Goal: Information Seeking & Learning: Learn about a topic

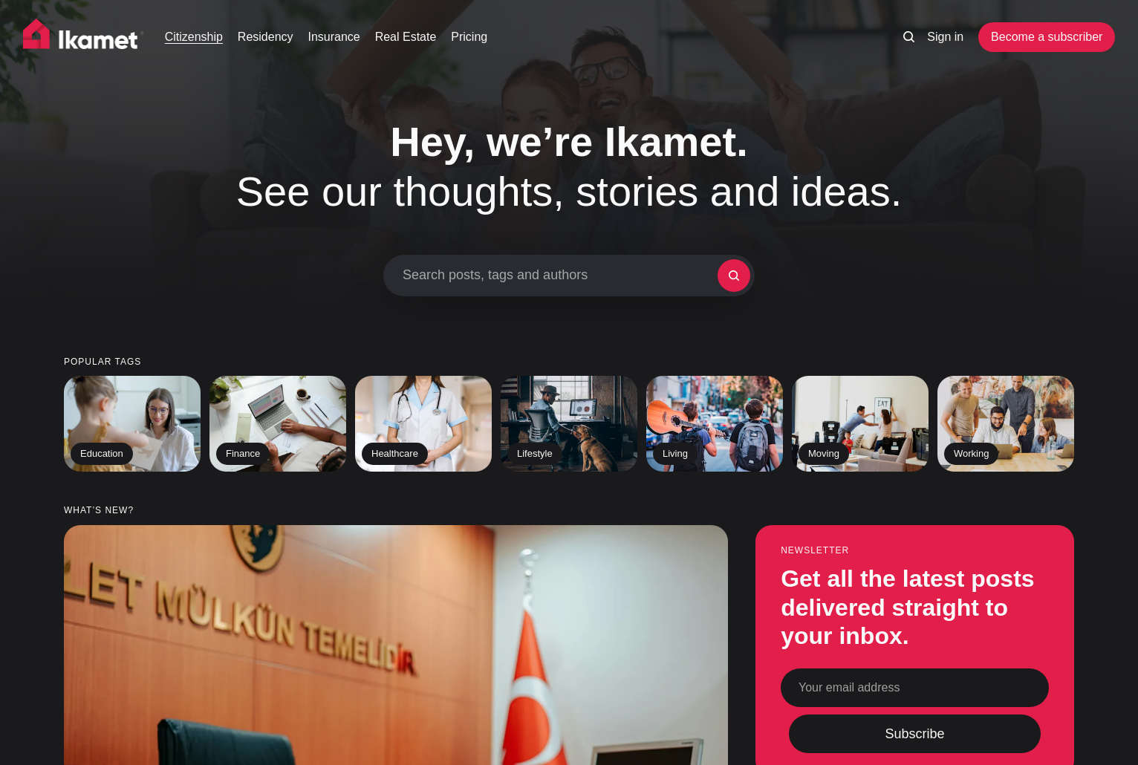
click at [189, 41] on link "Citizenship" at bounding box center [194, 37] width 58 height 18
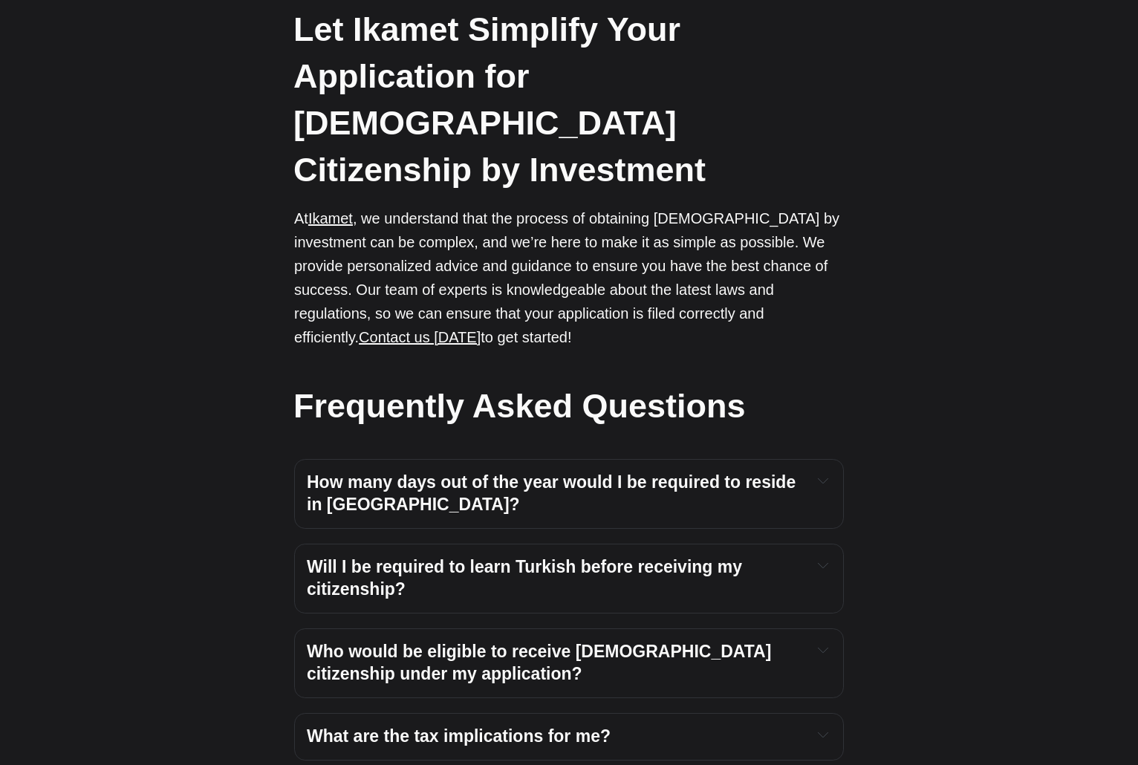
click at [733, 473] on span "How many days out of the year would I be required to reside in Turkey?" at bounding box center [554, 494] width 494 height 42
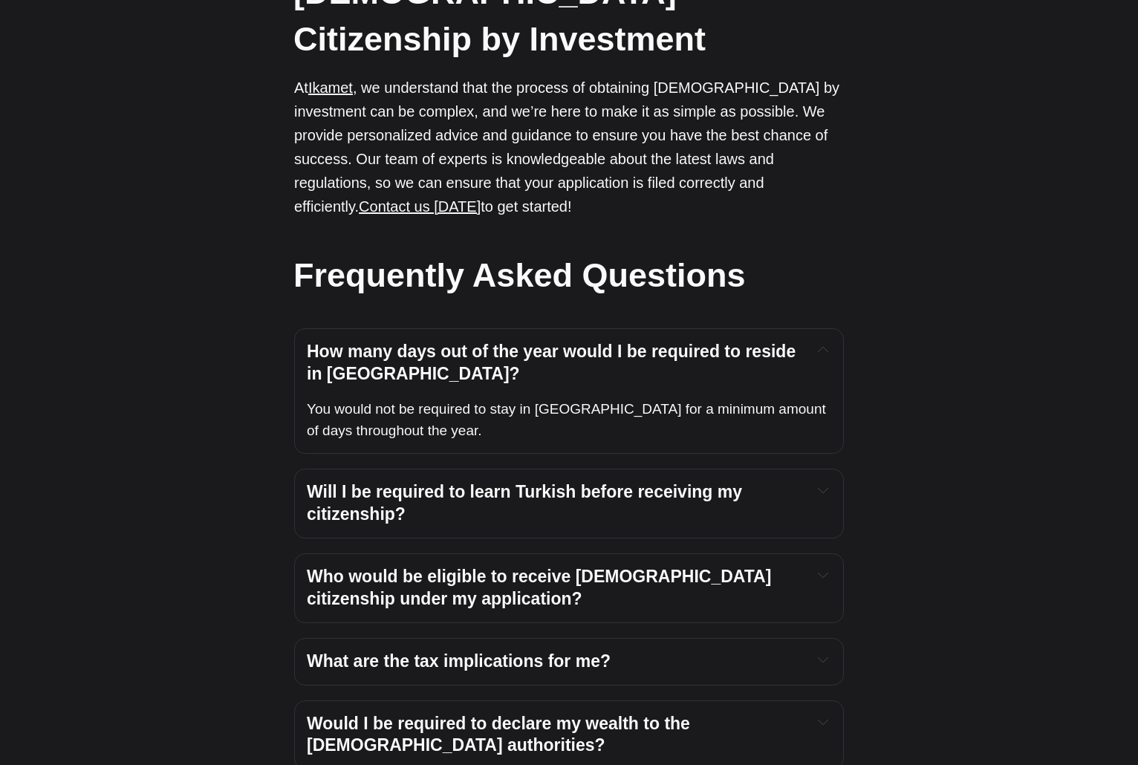
click at [695, 481] on h4 "Will I be required to learn Turkish before receiving my citizenship?" at bounding box center [553, 503] width 493 height 45
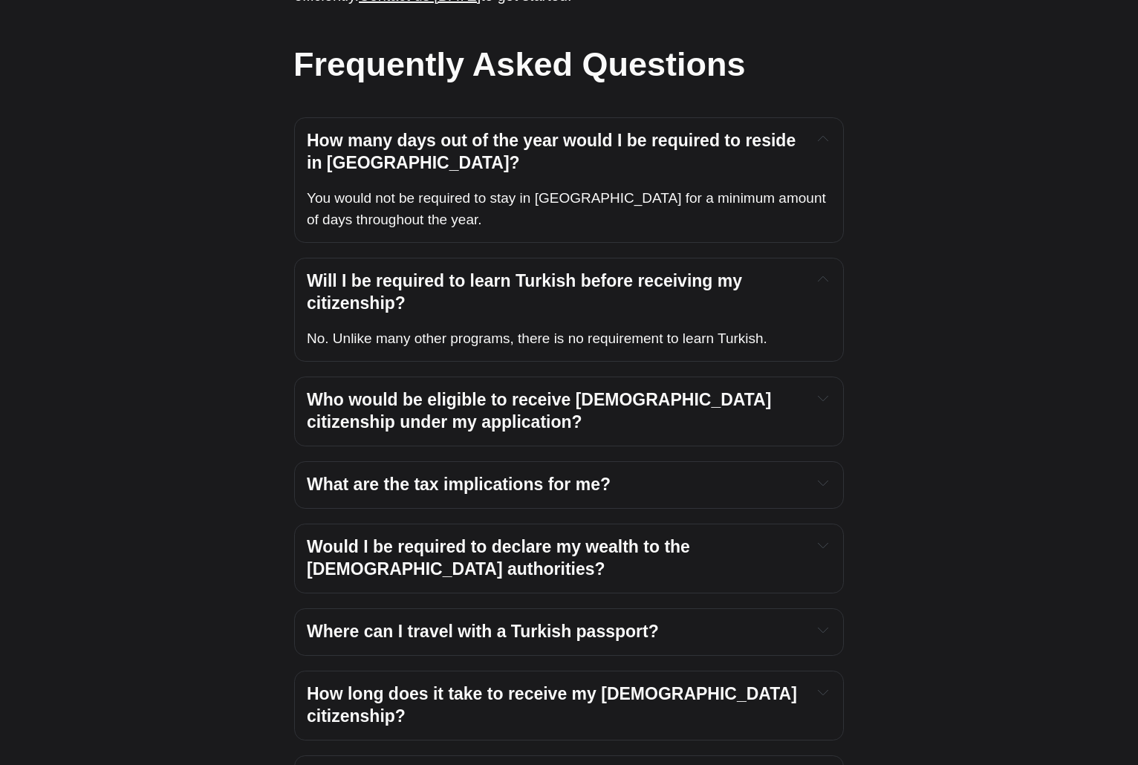
click at [721, 461] on div "What are the tax implications for me? Turkey has signed a double taxation with …" at bounding box center [569, 485] width 550 height 48
click at [721, 474] on h4 "What are the tax implications for me?" at bounding box center [553, 485] width 493 height 22
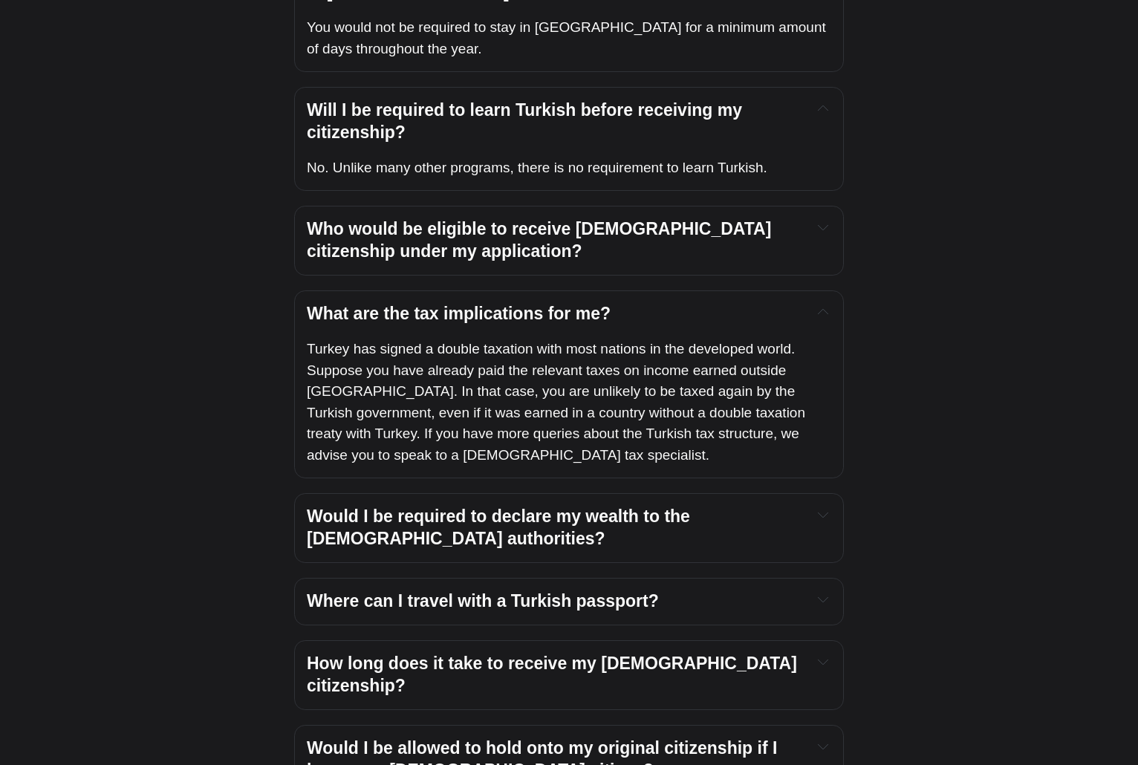
scroll to position [5678, 0]
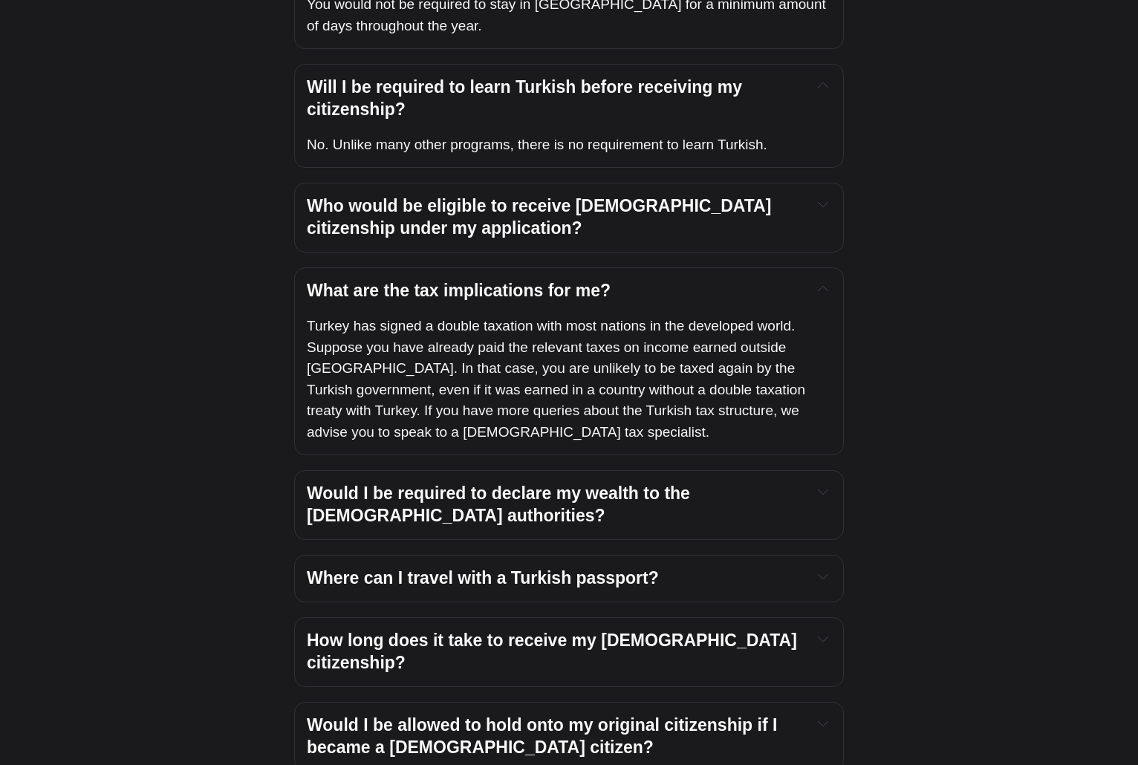
click at [761, 483] on h4 "Would I be required to declare my wealth to the Turkish authorities?" at bounding box center [553, 505] width 493 height 45
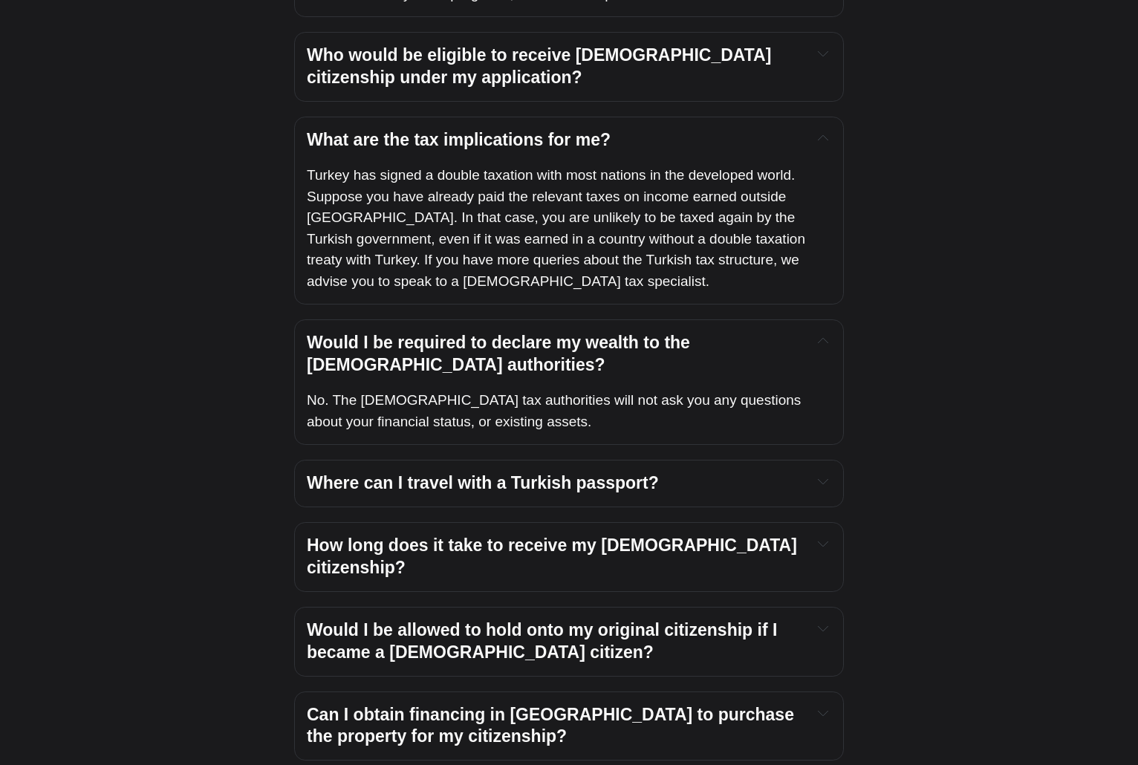
scroll to position [5829, 0]
click at [754, 522] on div "How long does it take to receive my Turkish citizenship? Ikamet has a tailor ma…" at bounding box center [569, 557] width 550 height 70
click at [747, 522] on div "How long does it take to receive my Turkish citizenship? Ikamet has a tailor ma…" at bounding box center [569, 557] width 550 height 70
click at [745, 536] on span "How long does it take to receive my Turkish citizenship?" at bounding box center [554, 557] width 495 height 42
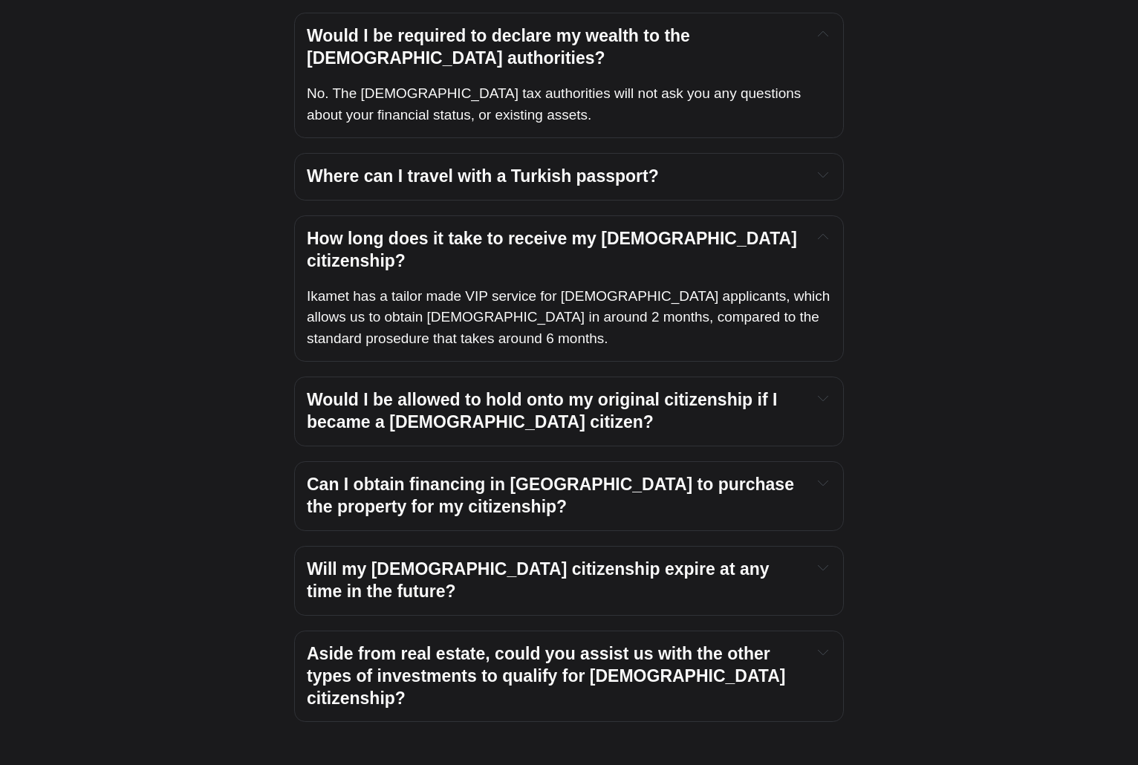
scroll to position [6136, 0]
click at [779, 559] on h4 "Will my Turkish citizenship expire at any time in the future?" at bounding box center [553, 581] width 493 height 45
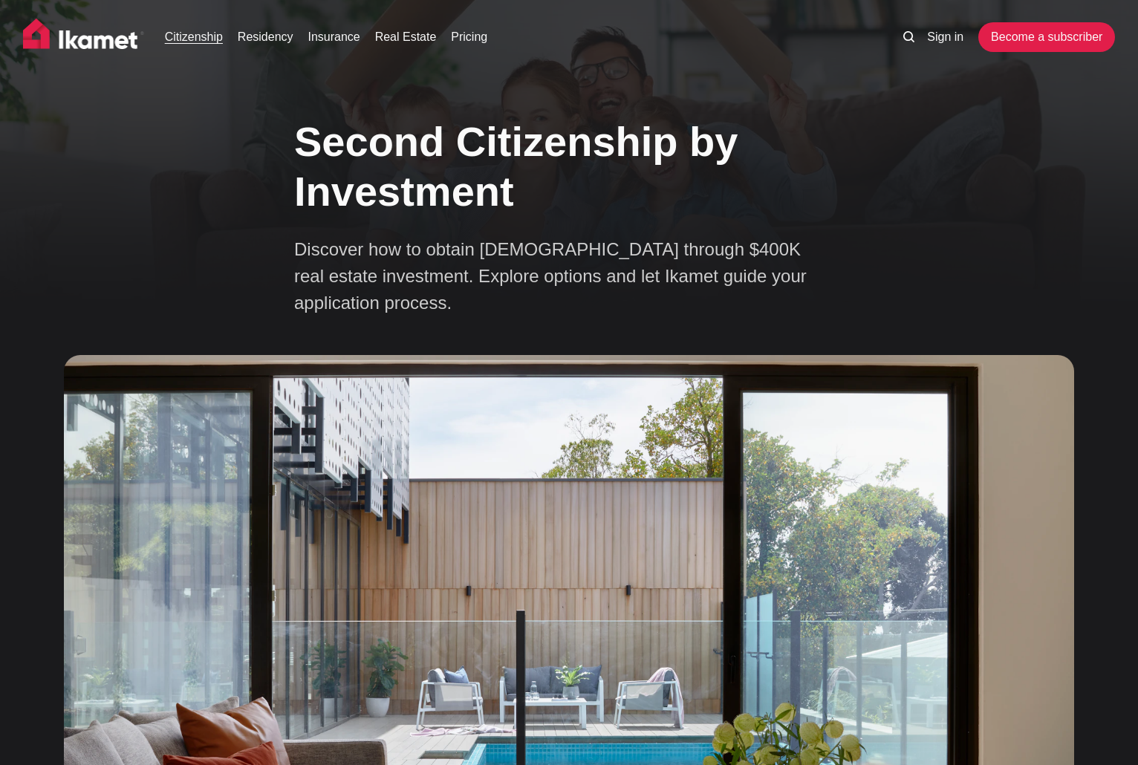
scroll to position [0, 0]
click at [279, 32] on link "Residency" at bounding box center [266, 37] width 56 height 18
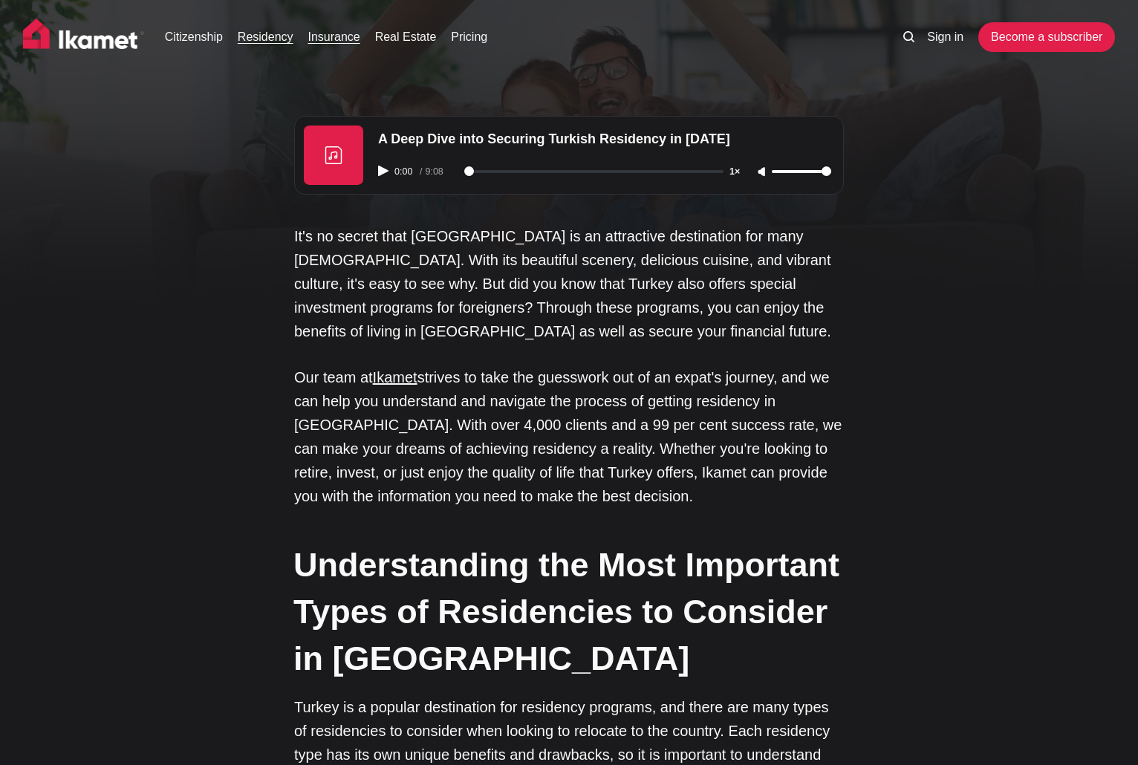
click at [340, 36] on link "Insurance" at bounding box center [334, 37] width 52 height 18
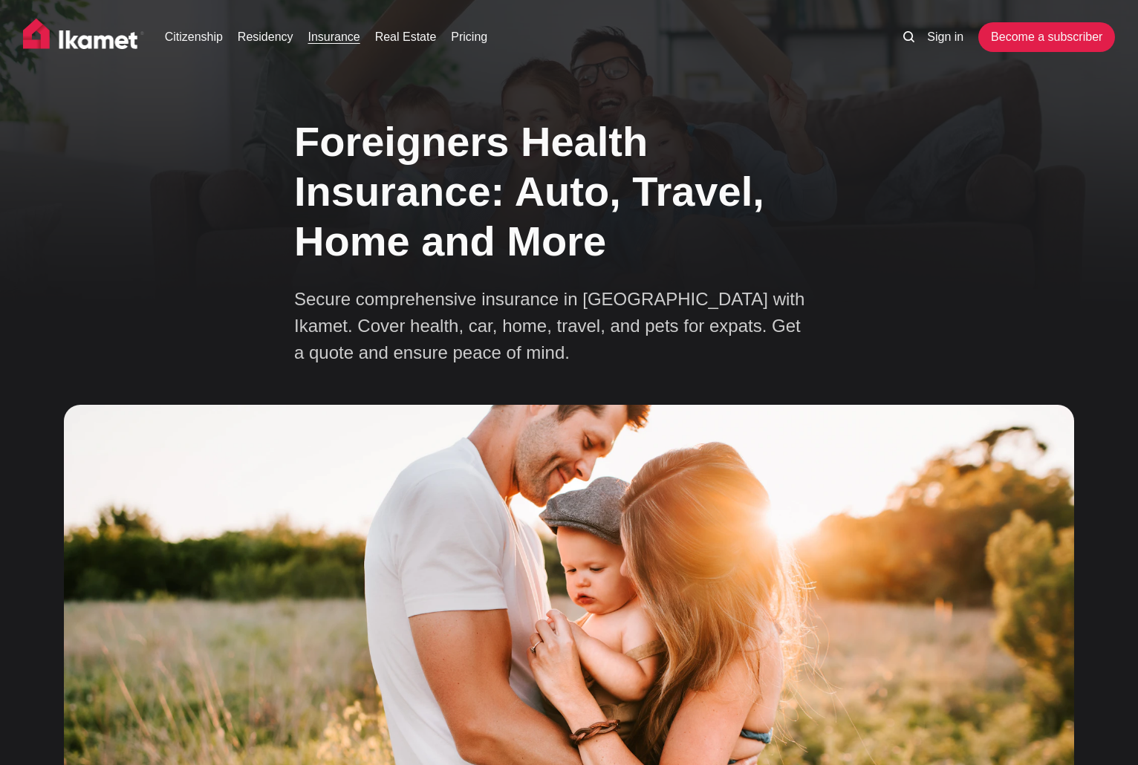
click at [88, 45] on img at bounding box center [84, 37] width 122 height 37
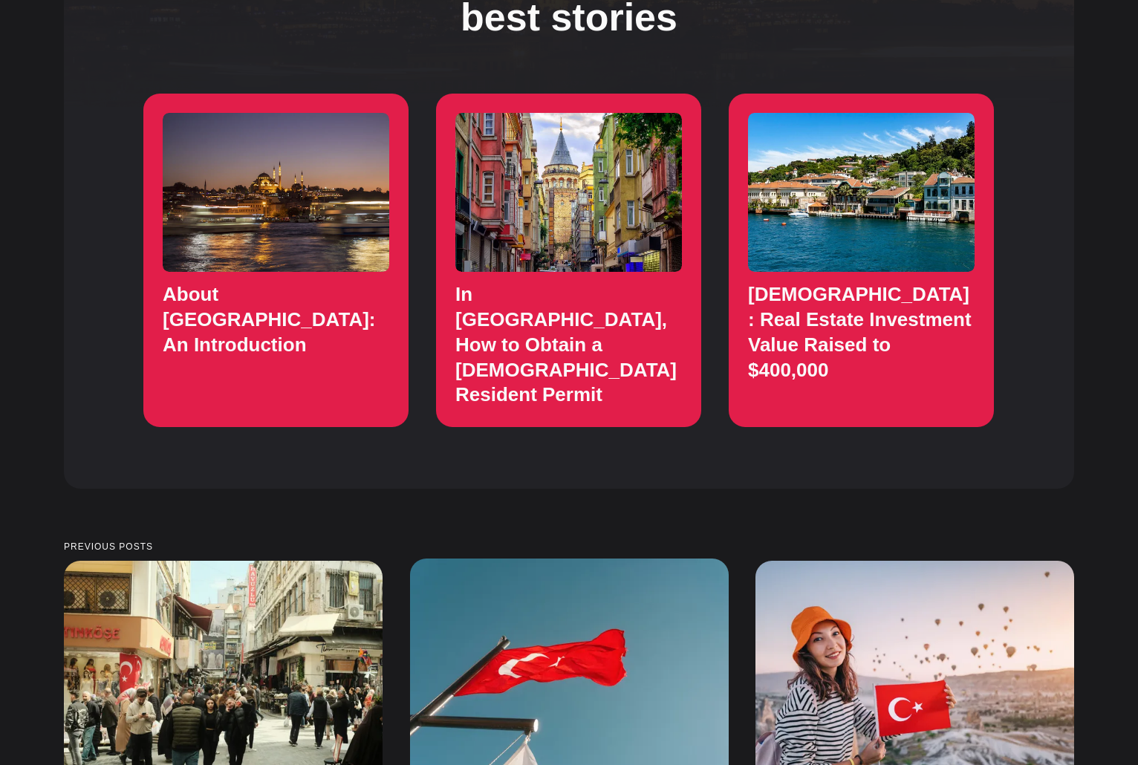
scroll to position [1673, 0]
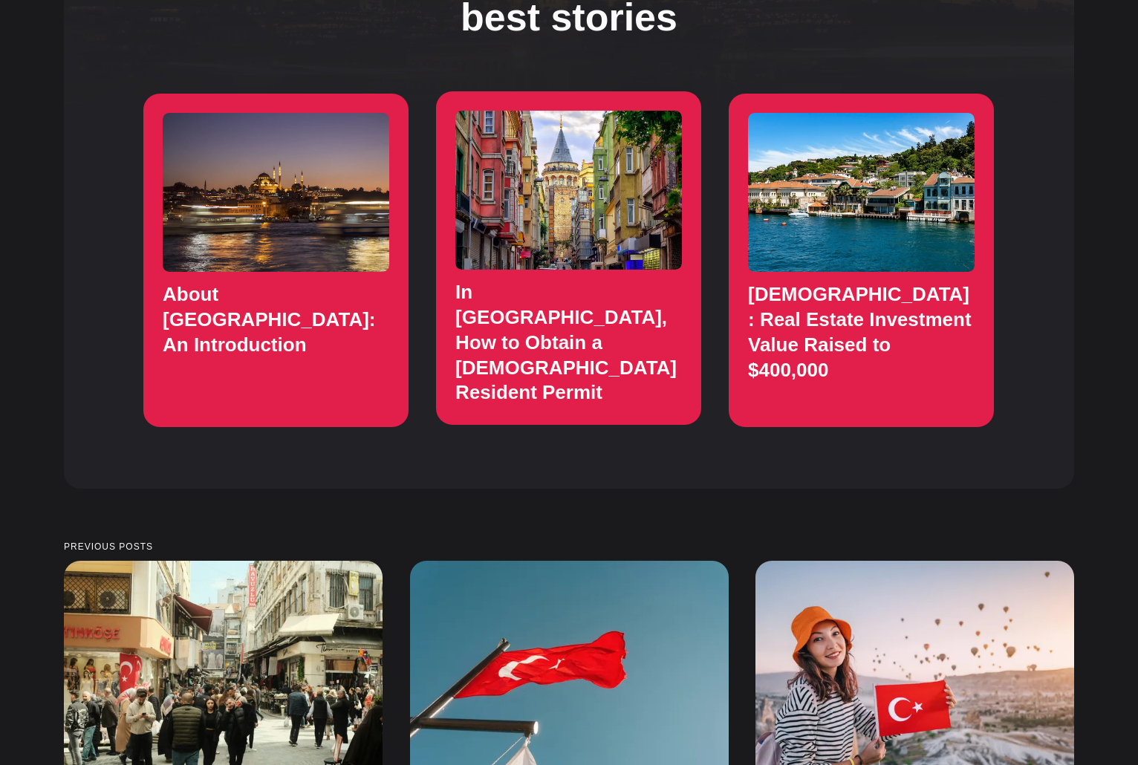
click at [613, 236] on link "In Turkey, How to Obtain a Turkish Resident Permit" at bounding box center [568, 258] width 265 height 334
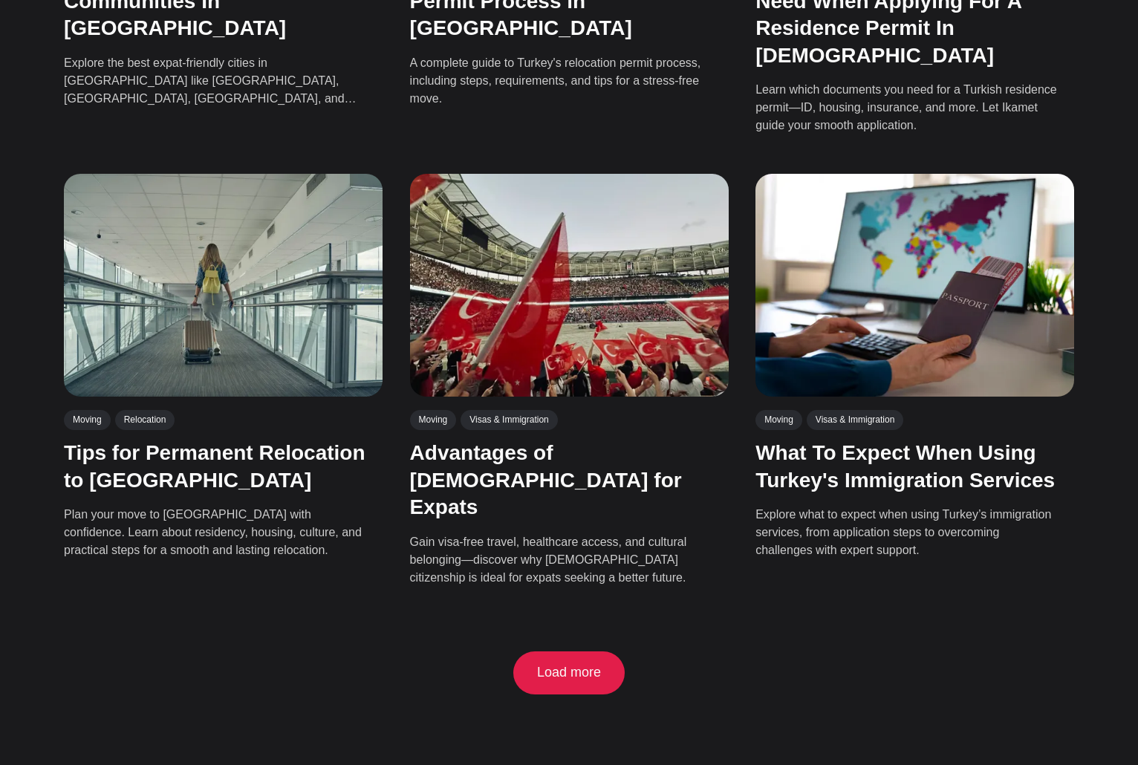
scroll to position [2542, 0]
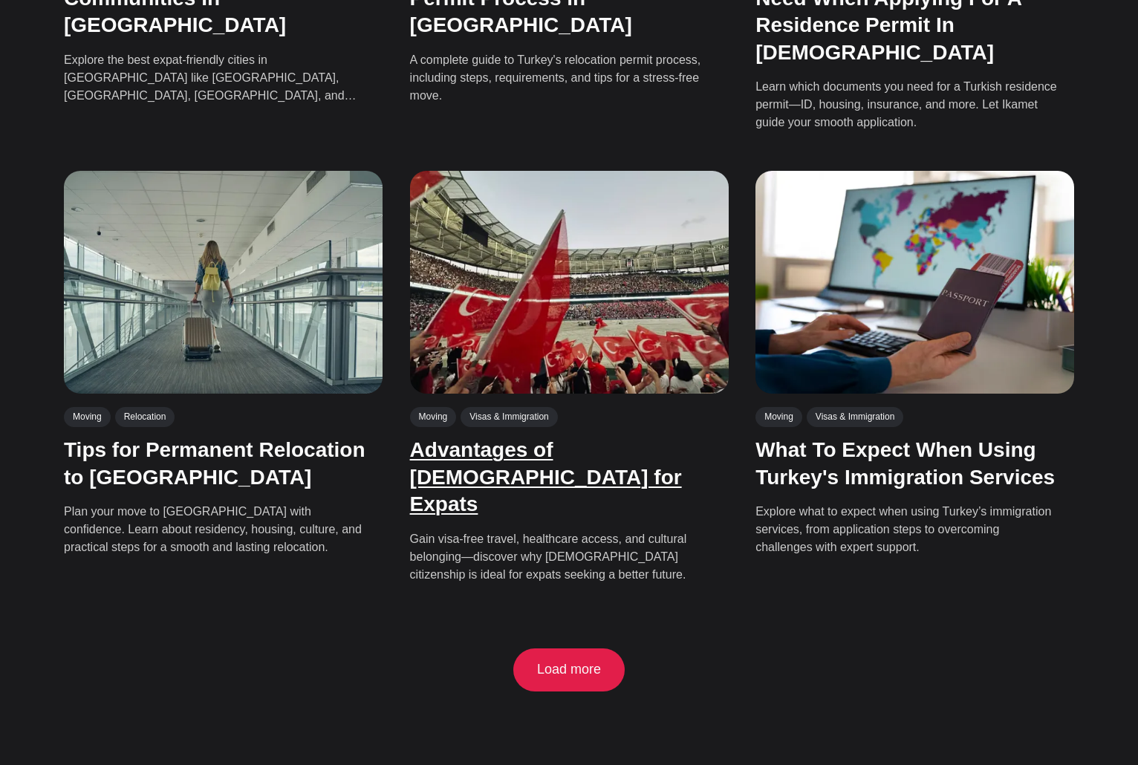
click at [552, 438] on link "Advantages of [DEMOGRAPHIC_DATA] for Expats" at bounding box center [546, 476] width 272 height 77
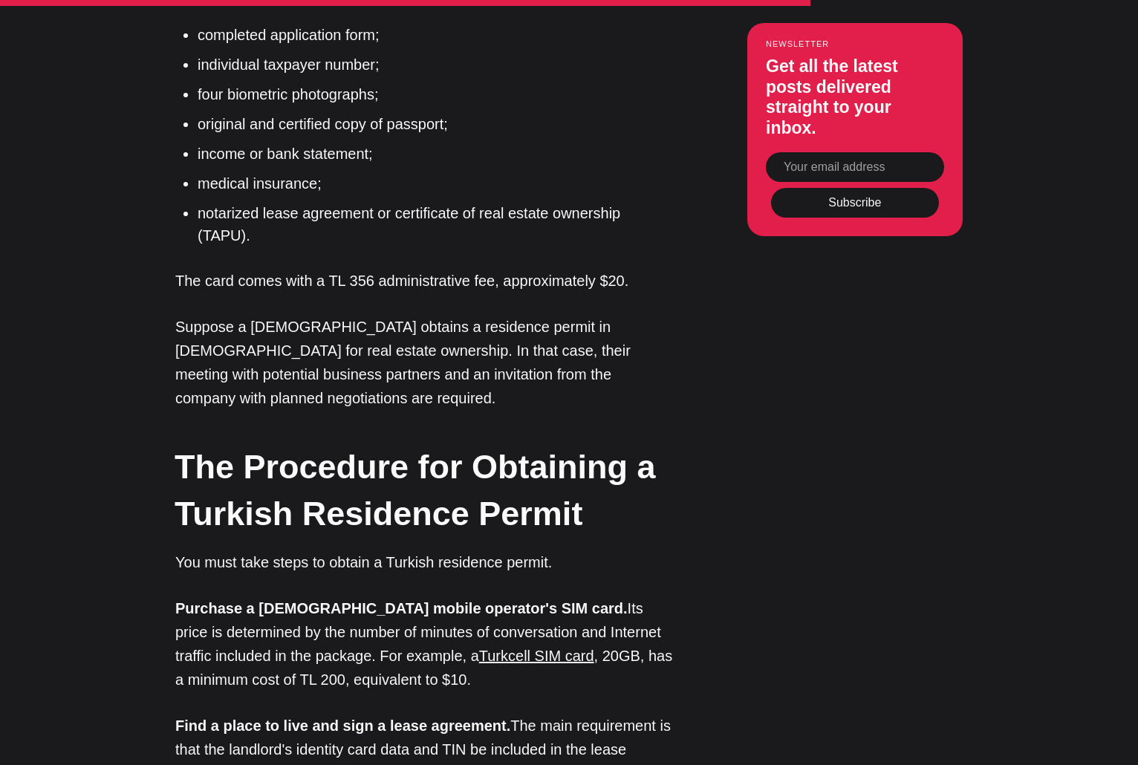
scroll to position [8600, 0]
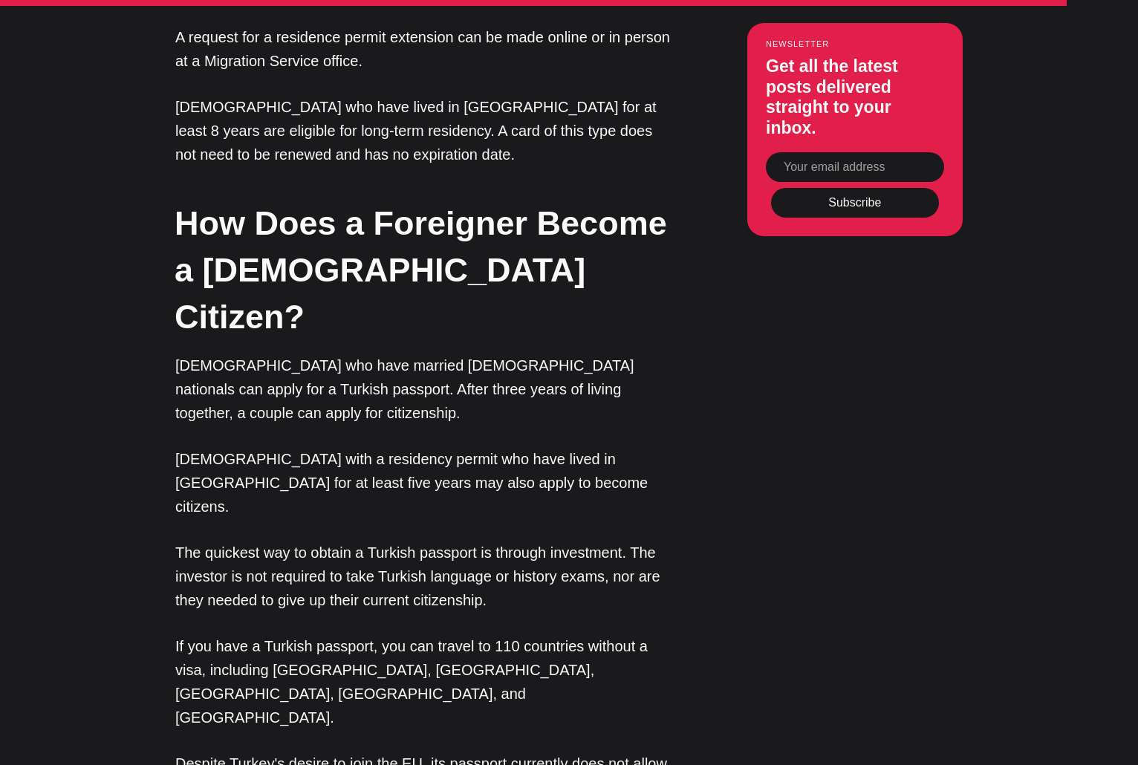
scroll to position [11090, 0]
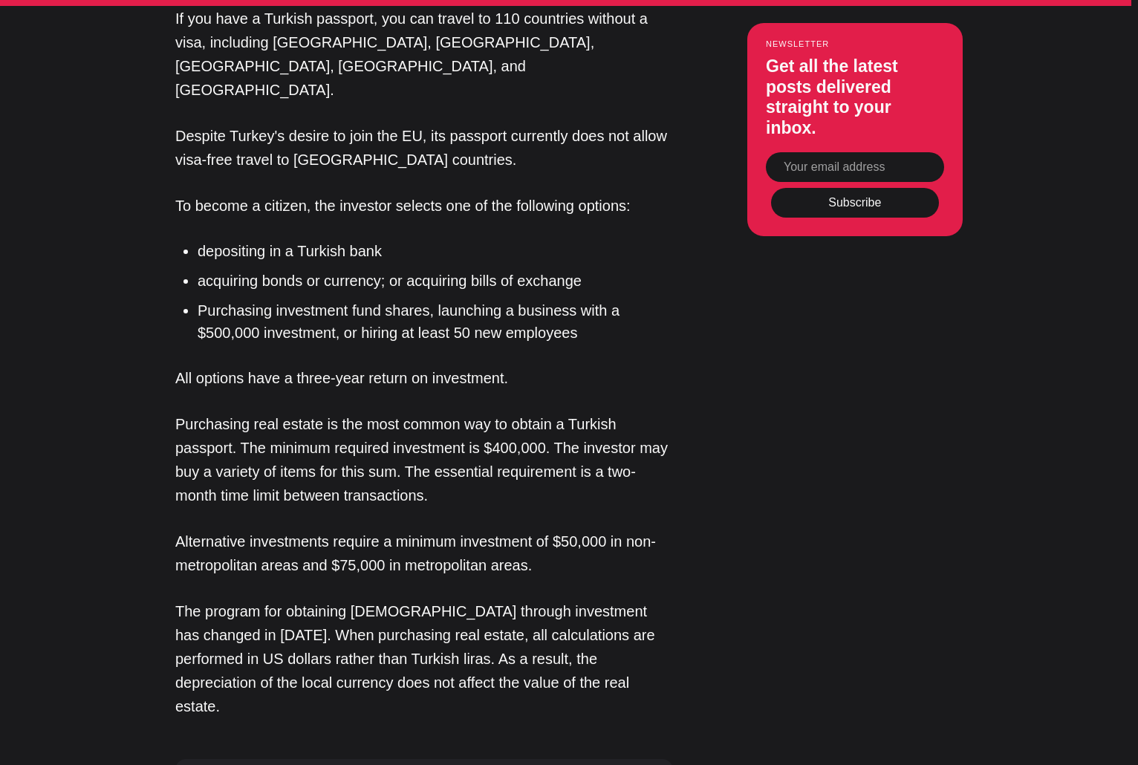
scroll to position [11717, 0]
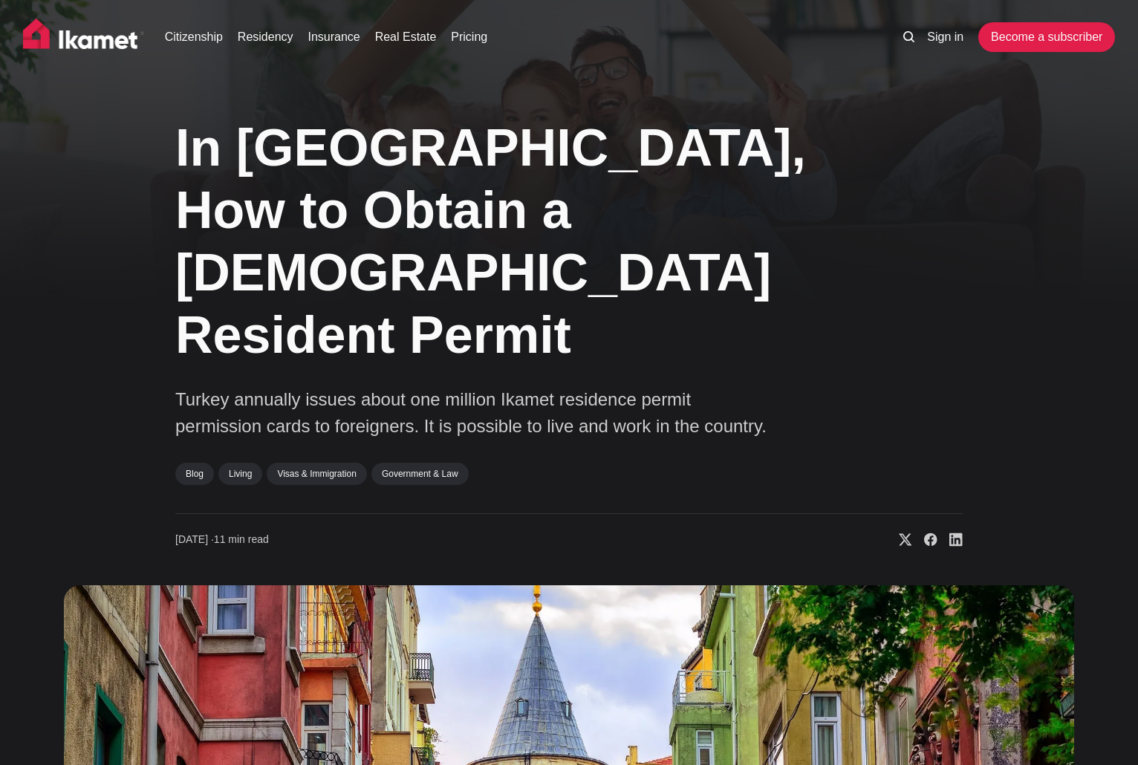
scroll to position [0, 0]
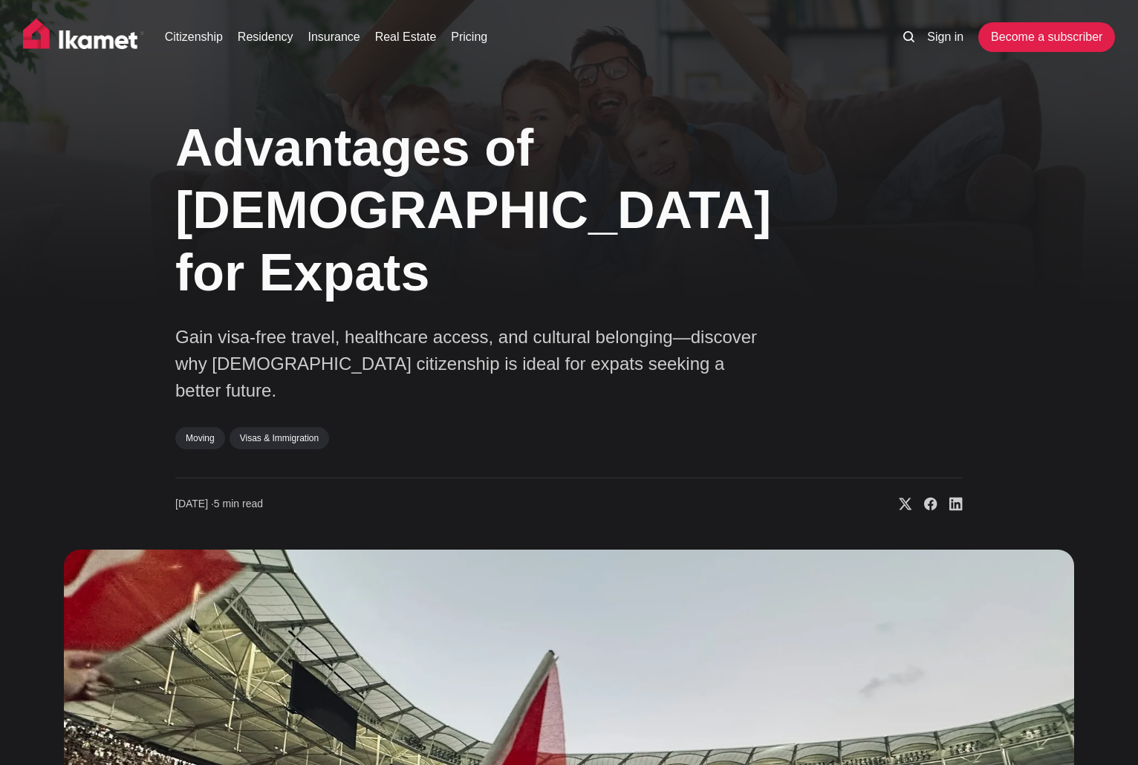
scroll to position [-1, 0]
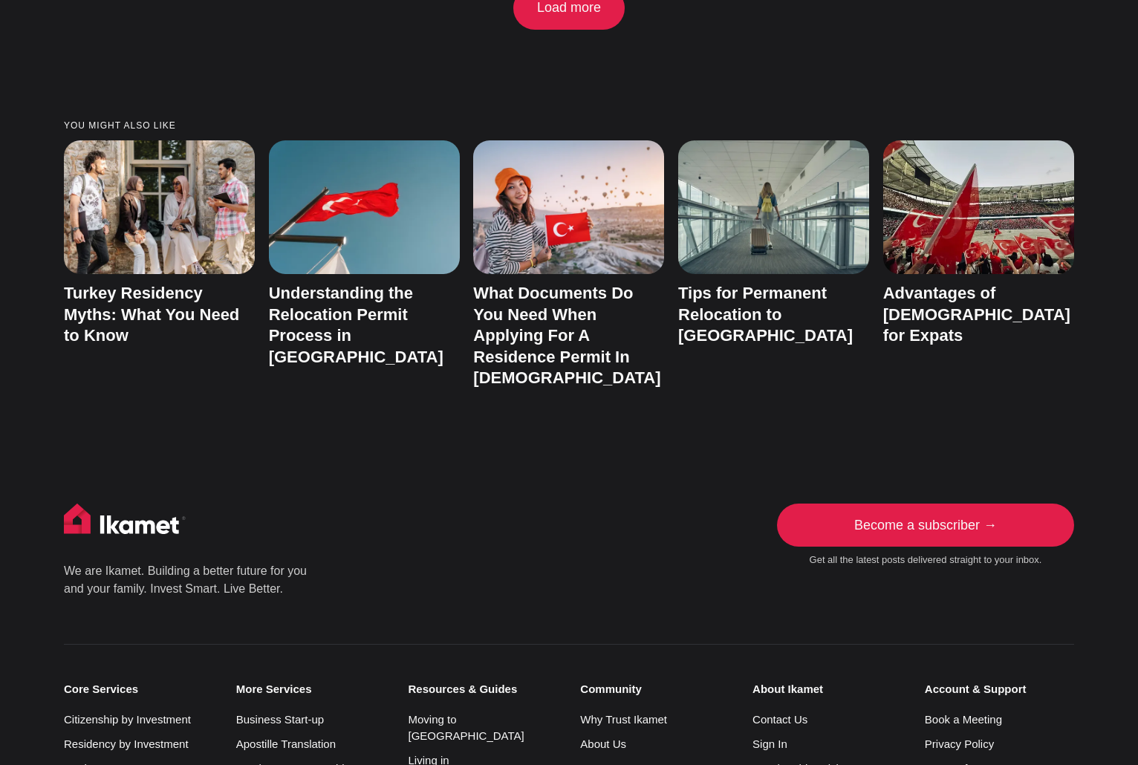
scroll to position [3211, 0]
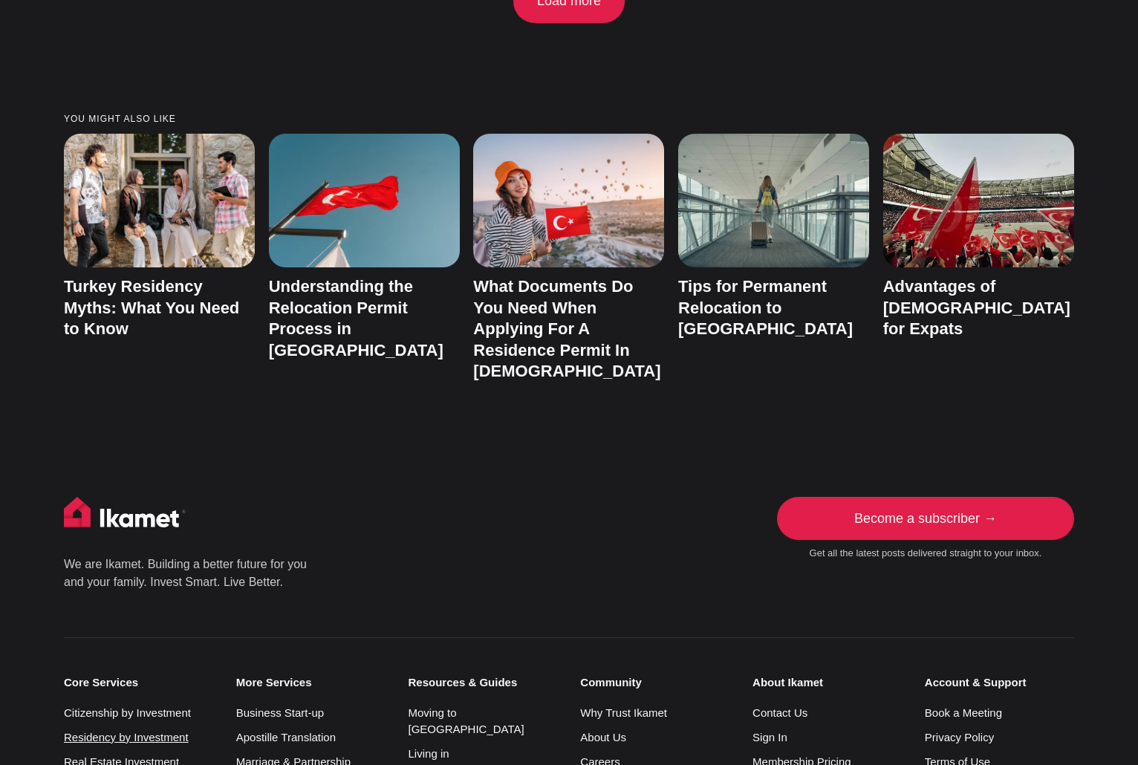
click at [182, 731] on link "Residency by Investment" at bounding box center [126, 737] width 125 height 13
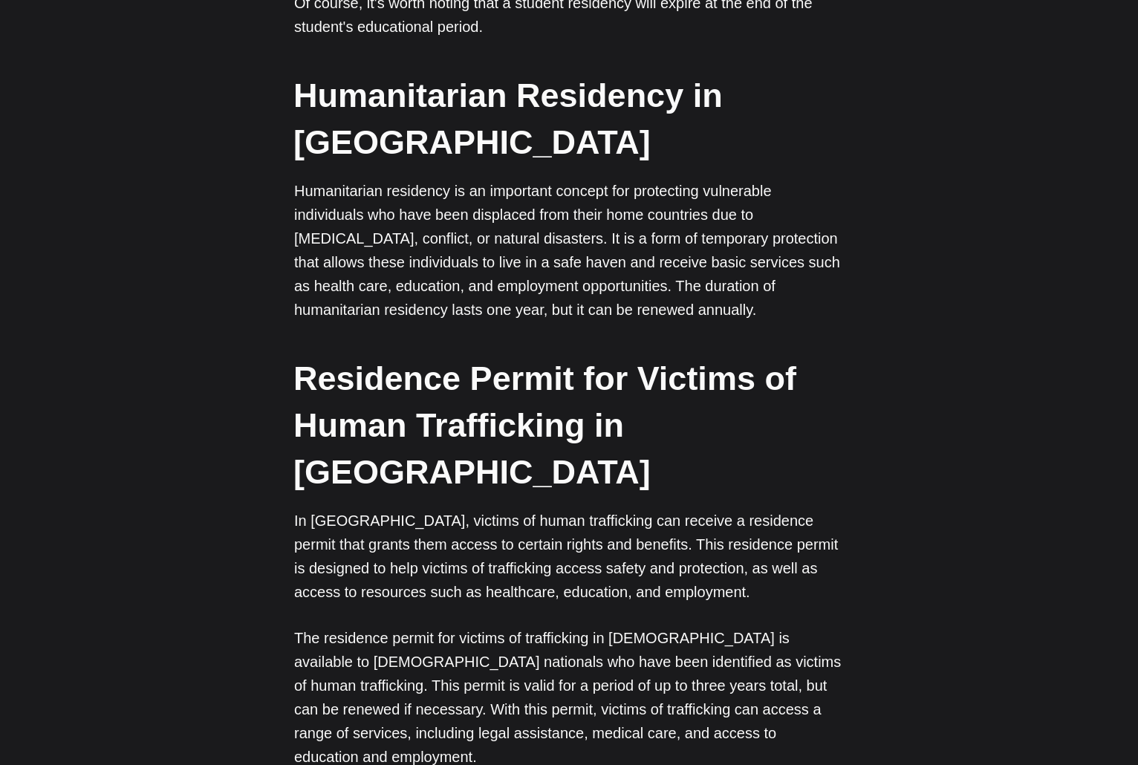
scroll to position [4314, 0]
